Goal: Information Seeking & Learning: Learn about a topic

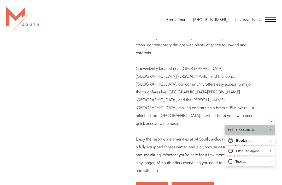
scroll to position [282, 0]
click at [178, 182] on link "Short Term Stays" at bounding box center [193, 187] width 42 height 11
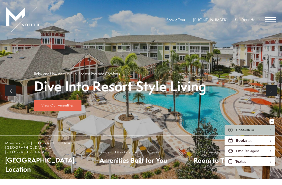
scroll to position [77, 0]
click at [273, 21] on span "Open Menu" at bounding box center [271, 19] width 10 height 5
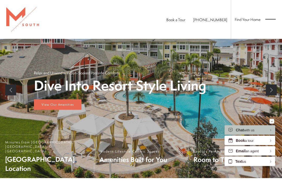
scroll to position [0, 0]
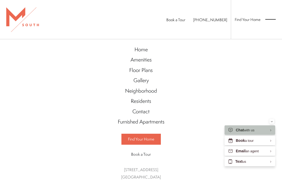
click at [161, 123] on span "Furnished Apartments" at bounding box center [141, 121] width 47 height 7
click at [145, 51] on span "Home" at bounding box center [141, 49] width 13 height 7
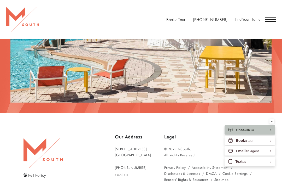
scroll to position [796, 0]
click at [270, 135] on div "Chat with us" at bounding box center [250, 129] width 51 height 9
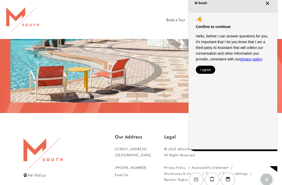
click at [269, 5] on button "Close chat" at bounding box center [267, 3] width 7 height 4
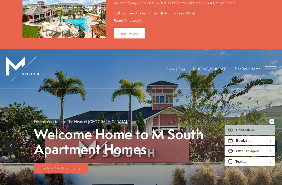
scroll to position [21, 0]
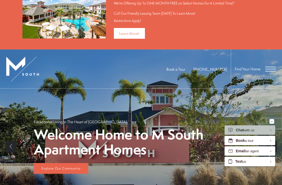
click at [43, 168] on span "Explore Our Community" at bounding box center [61, 168] width 39 height 4
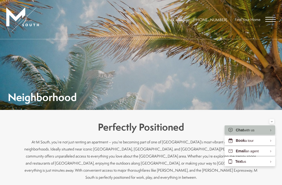
click at [268, 21] on span "Open Menu" at bounding box center [271, 21] width 10 height 1
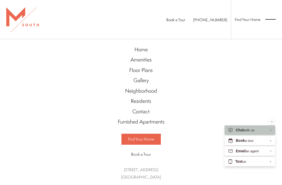
click at [148, 52] on span "Home" at bounding box center [141, 49] width 13 height 7
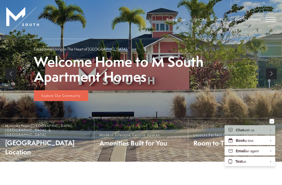
scroll to position [94, 0]
click at [84, 91] on link "Explore Our Community" at bounding box center [61, 95] width 54 height 11
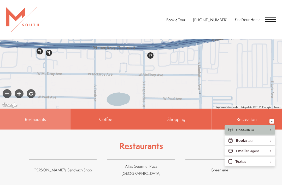
scroll to position [240, 0]
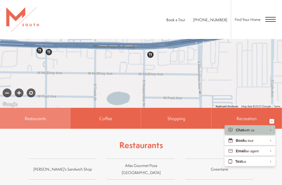
click at [122, 112] on span "Coffee" at bounding box center [106, 118] width 70 height 21
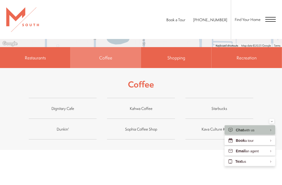
scroll to position [301, 0]
click at [193, 55] on span "Shopping" at bounding box center [176, 57] width 70 height 21
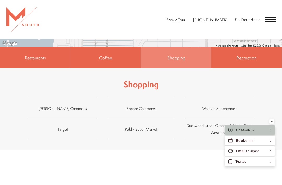
click at [53, 52] on span "Restaurants" at bounding box center [35, 57] width 70 height 21
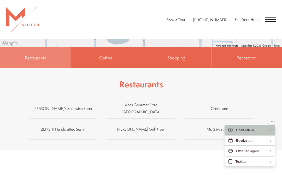
click at [265, 51] on span "Recreation" at bounding box center [247, 57] width 70 height 21
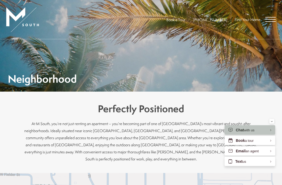
scroll to position [0, 0]
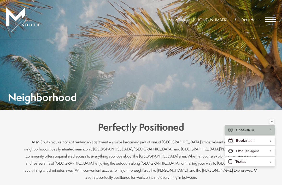
click at [272, 20] on span "Open Menu" at bounding box center [271, 19] width 10 height 5
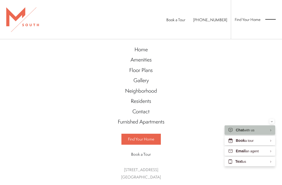
click at [150, 71] on span "Floor Plans" at bounding box center [141, 69] width 24 height 7
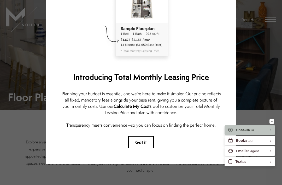
scroll to position [53, 0]
click at [139, 139] on button "Got it" at bounding box center [141, 142] width 26 height 12
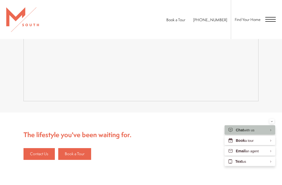
scroll to position [746, 0]
click at [273, 124] on div "Minimize" at bounding box center [272, 121] width 2 height 5
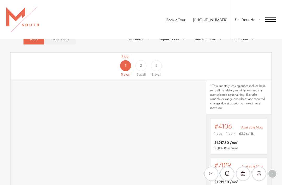
scroll to position [247, 0]
click at [159, 67] on div "3" at bounding box center [156, 65] width 11 height 11
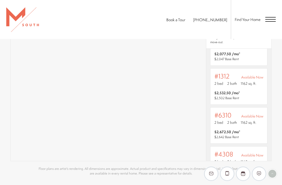
scroll to position [179, 0]
click at [264, 84] on div "Outside price filter range #1312 Available Now 2 bed 2 bath 1162 sq. ft. $2,532…" at bounding box center [239, 87] width 57 height 36
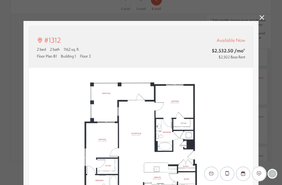
type input "**********"
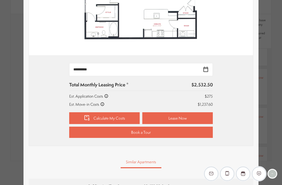
scroll to position [155, 0]
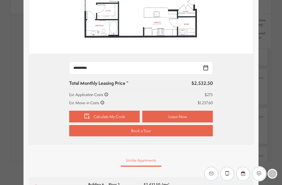
click at [75, 118] on link "Calculate My Costs" at bounding box center [104, 117] width 71 height 12
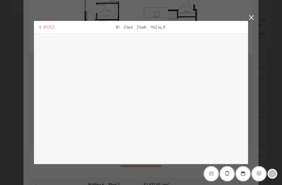
scroll to position [0, 0]
click at [251, 20] on link at bounding box center [251, 18] width 5 height 6
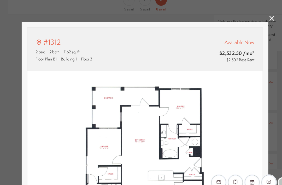
click at [260, 18] on icon at bounding box center [262, 17] width 5 height 5
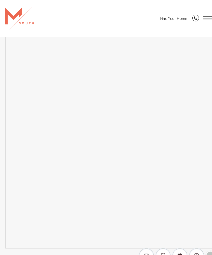
scroll to position [516, 0]
click at [199, 18] on span "Open Menu" at bounding box center [200, 17] width 10 height 3
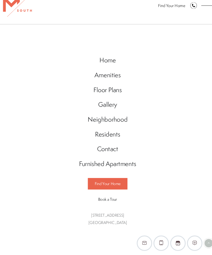
click at [115, 93] on span "Floor Plans" at bounding box center [106, 97] width 27 height 8
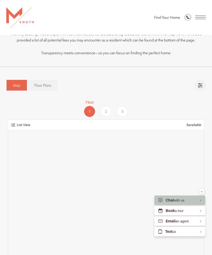
scroll to position [156, 0]
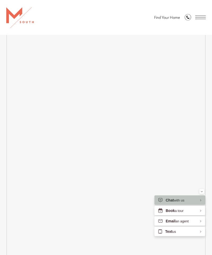
scroll to position [489, 0]
